Goal: Navigation & Orientation: Find specific page/section

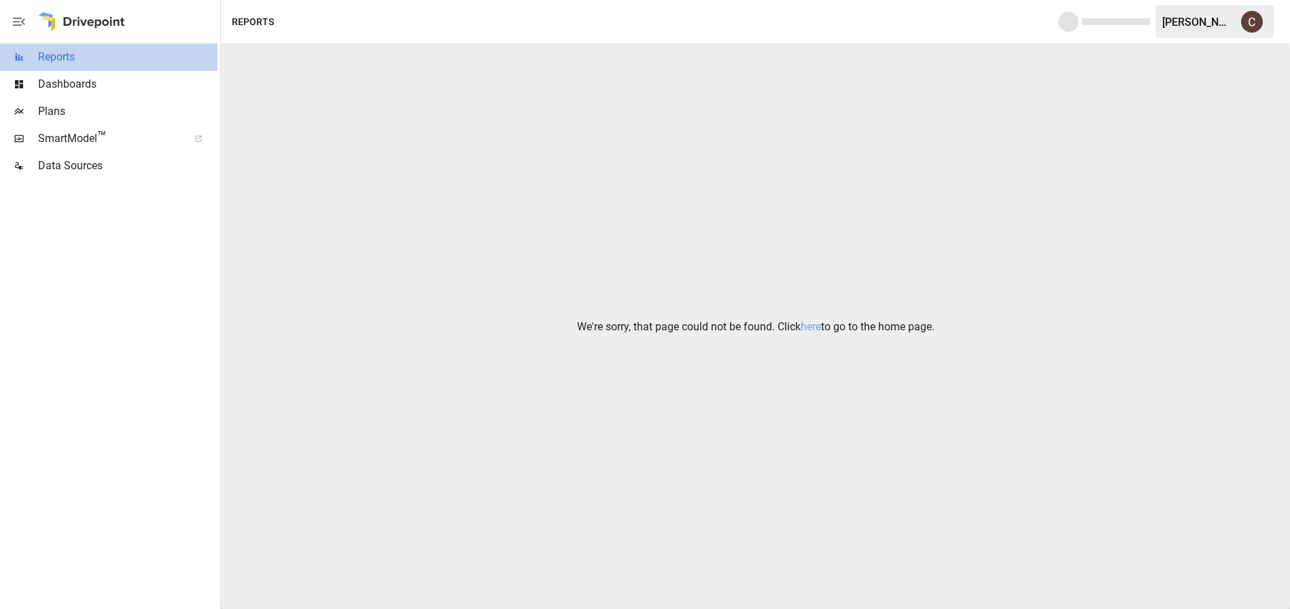
click at [67, 55] on span "Reports" at bounding box center [127, 57] width 179 height 16
click at [69, 73] on div "Dashboards" at bounding box center [109, 84] width 218 height 27
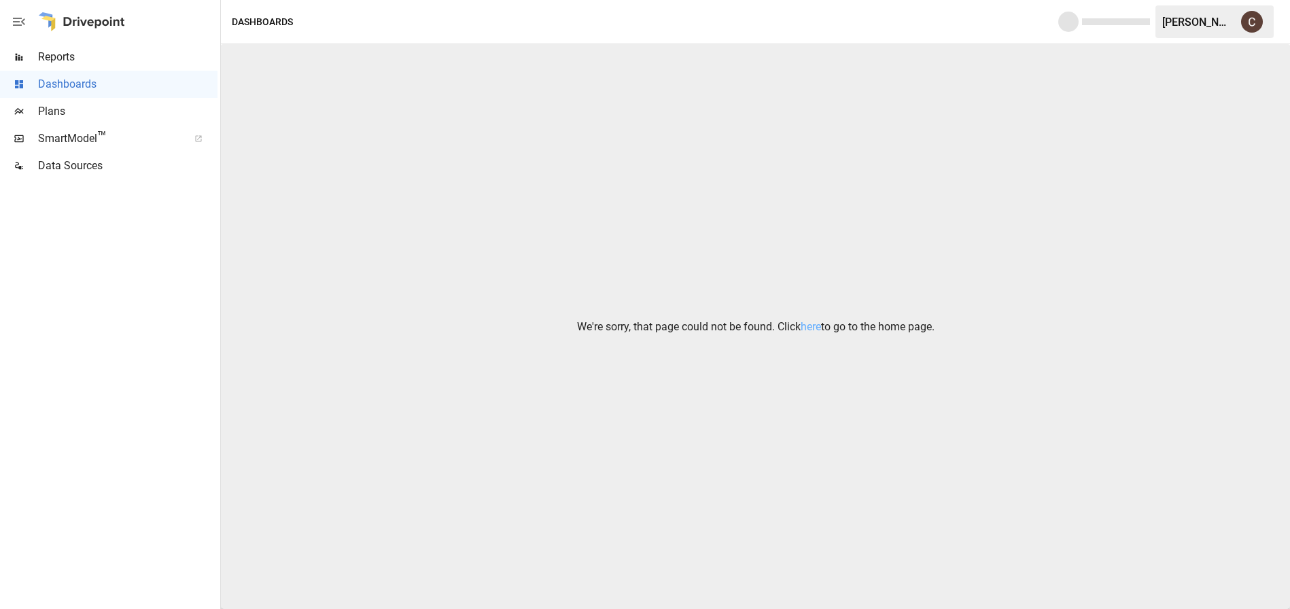
click at [87, 162] on span "Data Sources" at bounding box center [127, 166] width 179 height 16
click at [24, 22] on icon "button" at bounding box center [19, 22] width 16 height 16
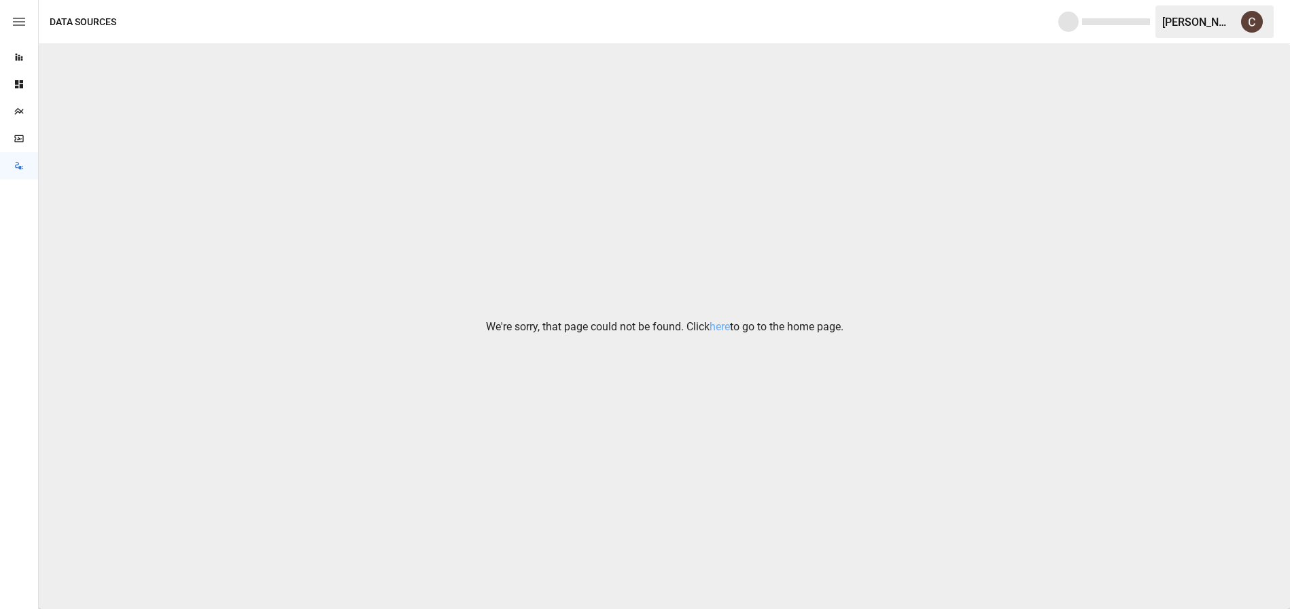
click at [31, 21] on button "button" at bounding box center [19, 22] width 38 height 44
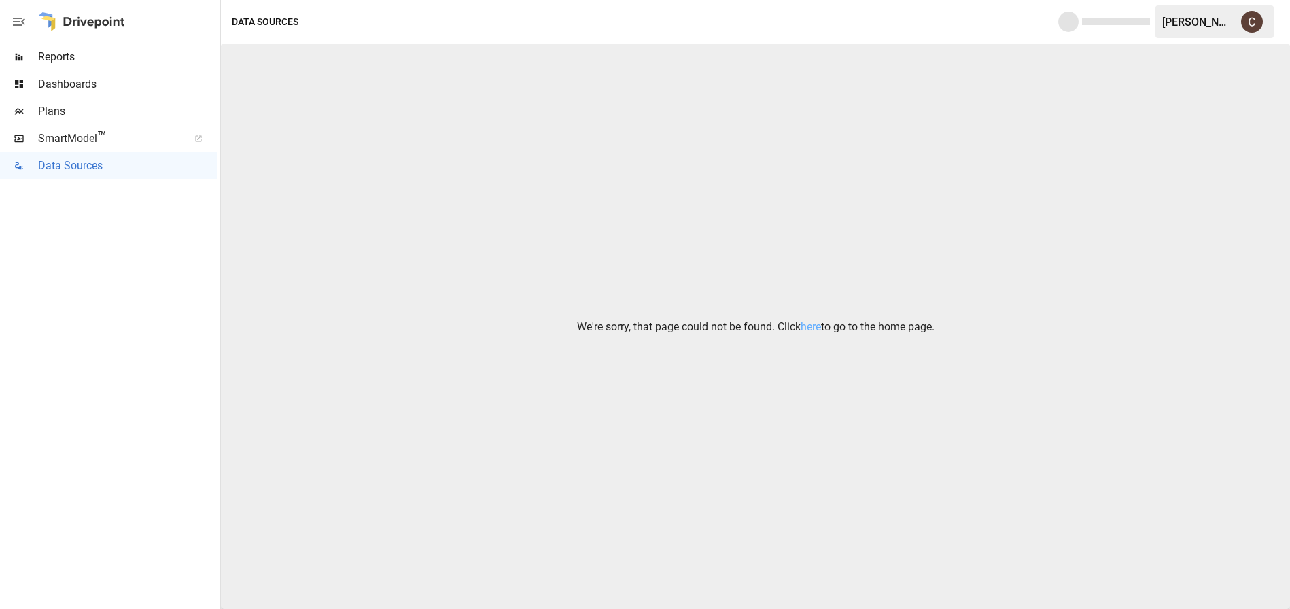
click at [46, 20] on div at bounding box center [81, 22] width 87 height 44
click at [259, 22] on div "Reports" at bounding box center [253, 22] width 42 height 17
click at [82, 79] on span "Dashboards" at bounding box center [127, 84] width 179 height 16
click at [82, 58] on span "Reports" at bounding box center [127, 57] width 179 height 16
click at [75, 108] on span "Plans" at bounding box center [127, 111] width 179 height 16
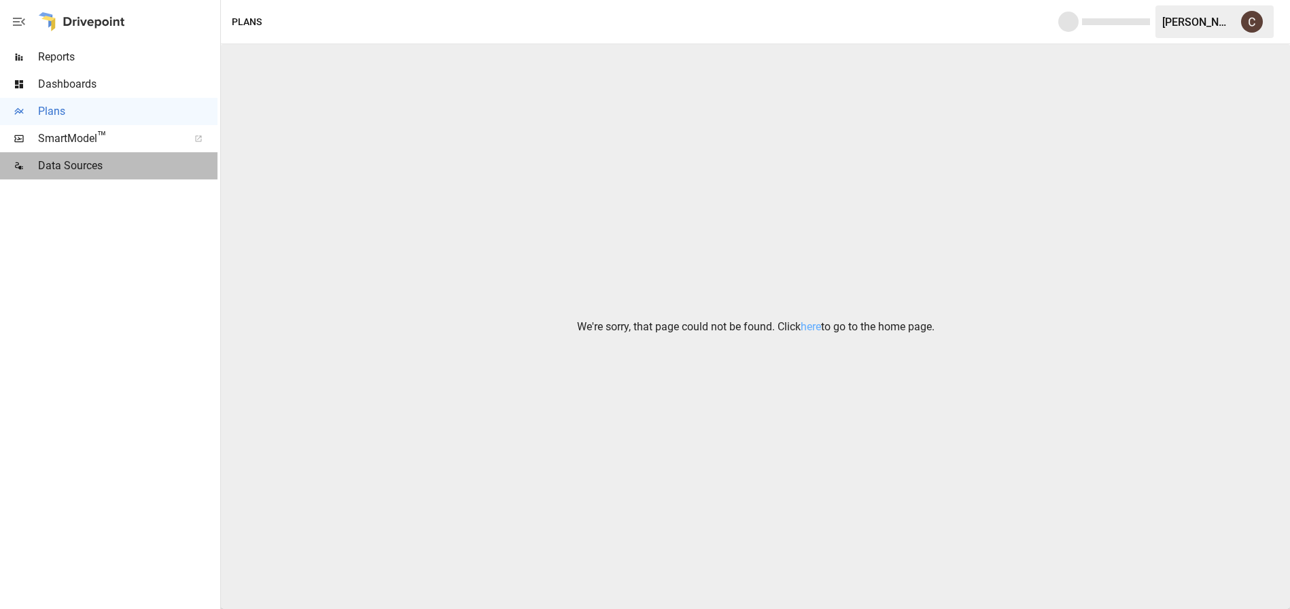
click at [99, 167] on span "Data Sources" at bounding box center [127, 166] width 179 height 16
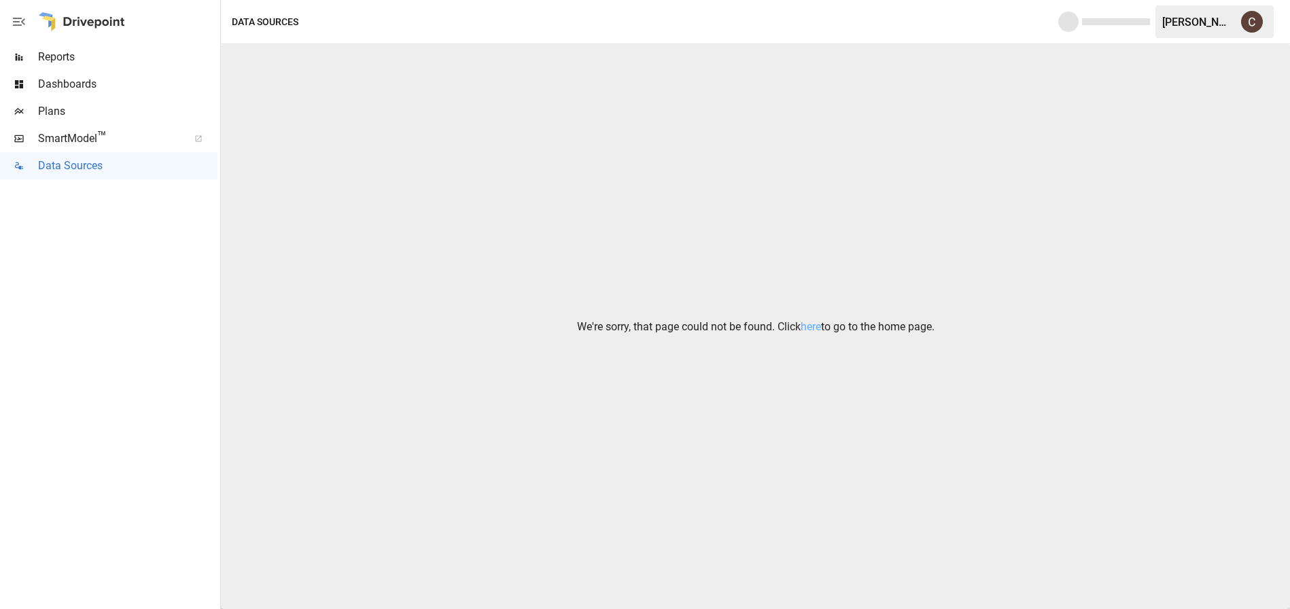
click at [1271, 21] on div "[PERSON_NAME]" at bounding box center [1215, 21] width 118 height 33
click at [1262, 21] on button "button" at bounding box center [1252, 22] width 38 height 38
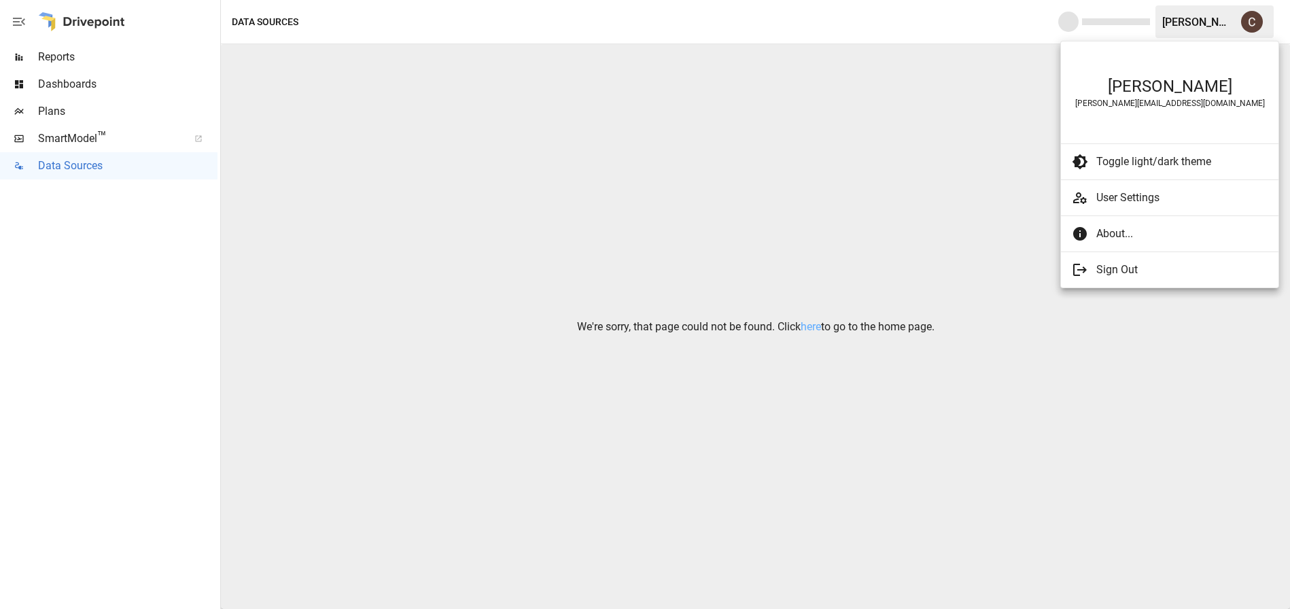
drag, startPoint x: 784, startPoint y: 177, endPoint x: 767, endPoint y: 126, distance: 53.5
click at [782, 174] on div at bounding box center [645, 304] width 1290 height 609
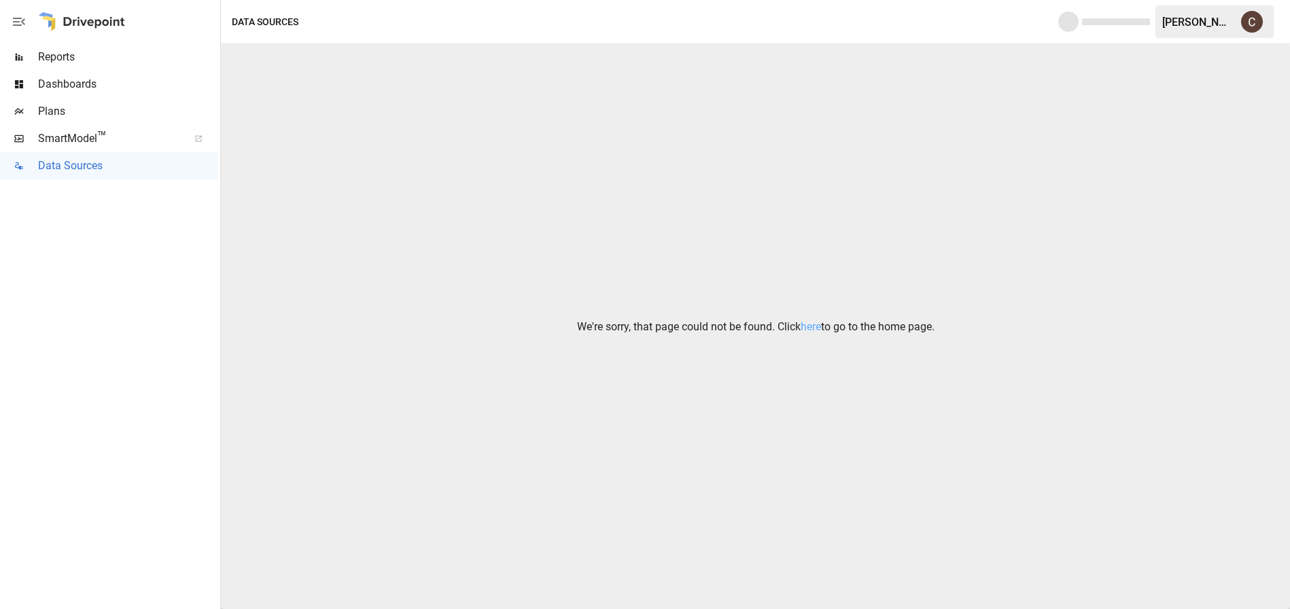
click at [604, 201] on div "We're sorry, that page could not be found. Click here to go to the home page." at bounding box center [755, 326] width 1069 height 565
click at [731, 133] on div "We're sorry, that page could not be found. Click here to go to the home page." at bounding box center [755, 326] width 1069 height 565
click at [740, 69] on div "We're sorry, that page could not be found. Click here to go to the home page." at bounding box center [755, 326] width 1069 height 565
